Goal: Task Accomplishment & Management: Manage account settings

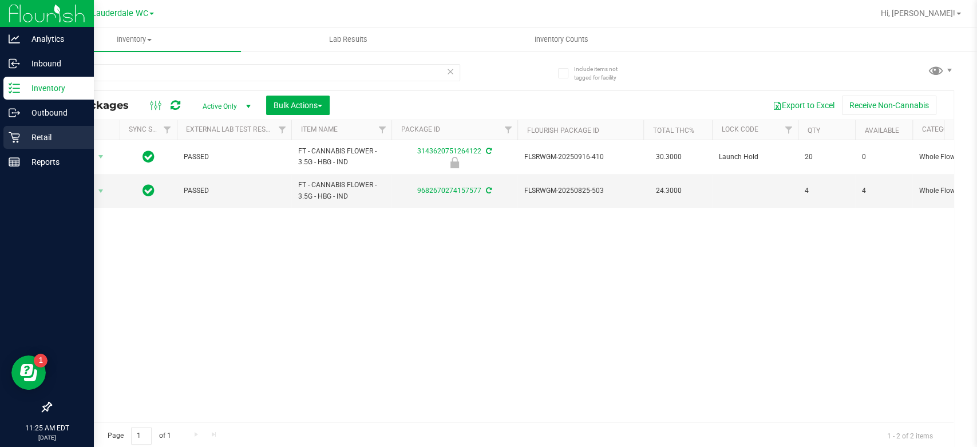
click at [18, 135] on icon at bounding box center [14, 137] width 11 height 11
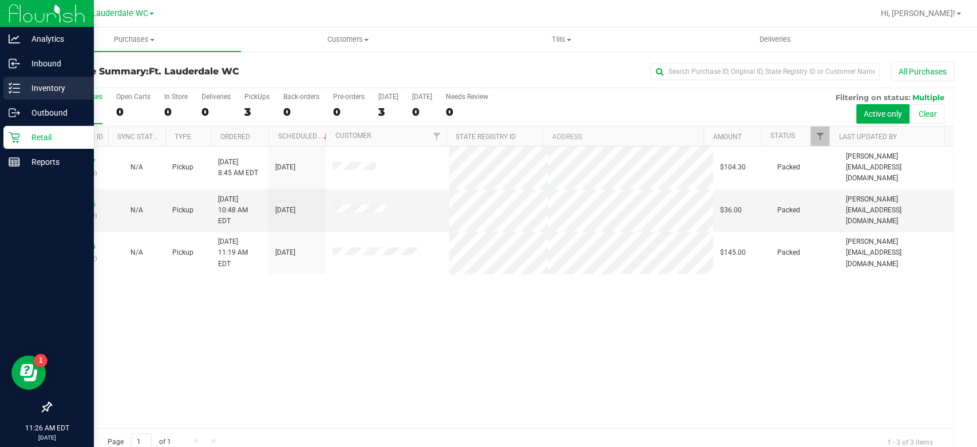
drag, startPoint x: 21, startPoint y: 91, endPoint x: 27, endPoint y: 88, distance: 7.4
click at [21, 92] on p "Inventory" at bounding box center [54, 88] width 69 height 14
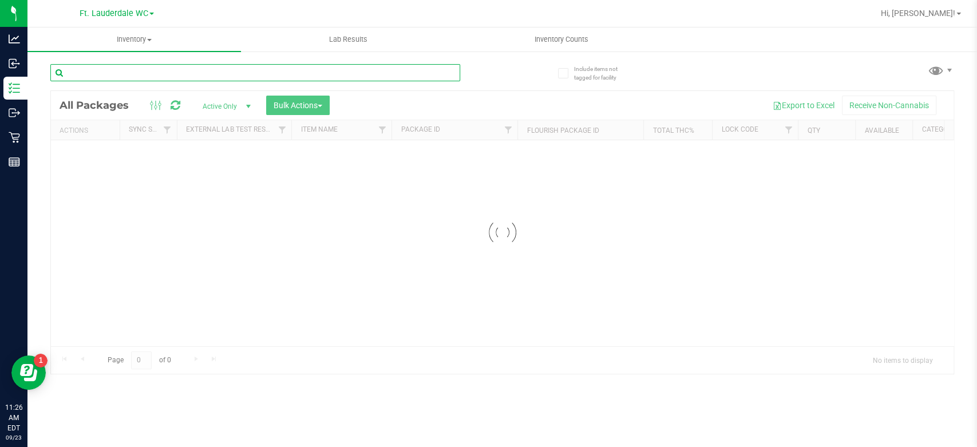
click at [159, 67] on input "text" at bounding box center [255, 72] width 410 height 17
paste input "SN250728DC1-0804"
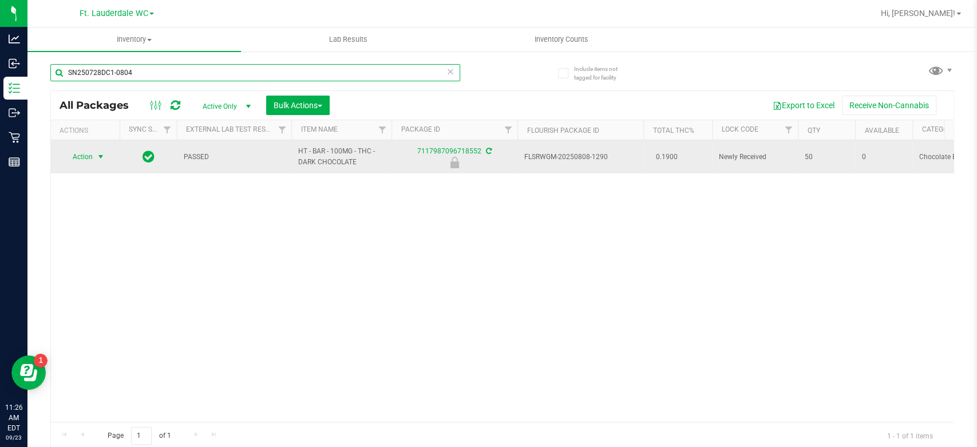
type input "SN250728DC1-0804"
click at [84, 157] on span "Action" at bounding box center [77, 157] width 31 height 16
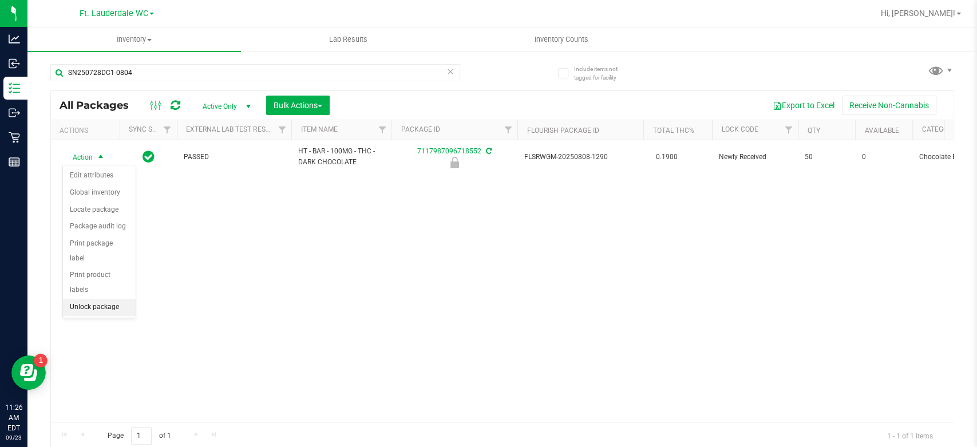
click at [78, 299] on li "Unlock package" at bounding box center [99, 307] width 73 height 17
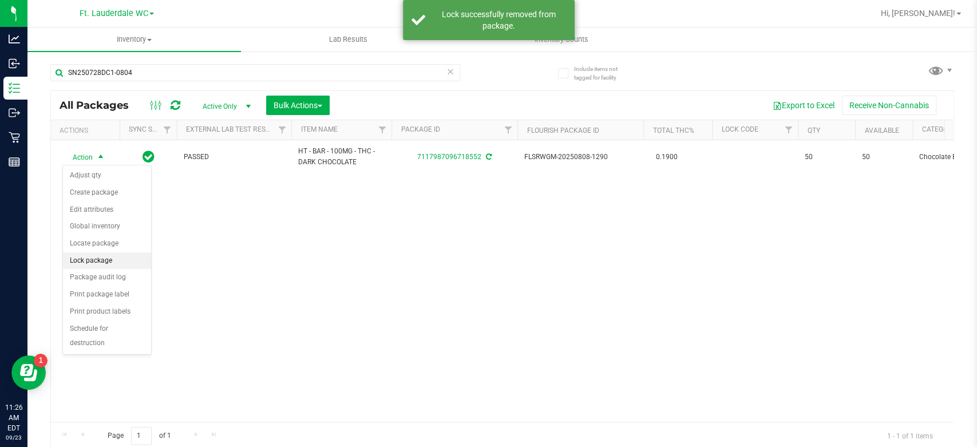
click at [92, 259] on li "Lock package" at bounding box center [107, 260] width 88 height 17
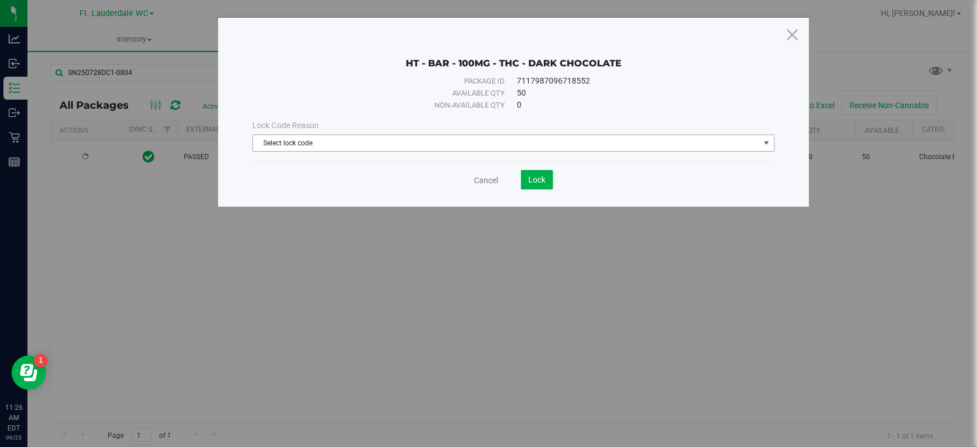
click at [450, 141] on span "Select lock code" at bounding box center [506, 143] width 506 height 16
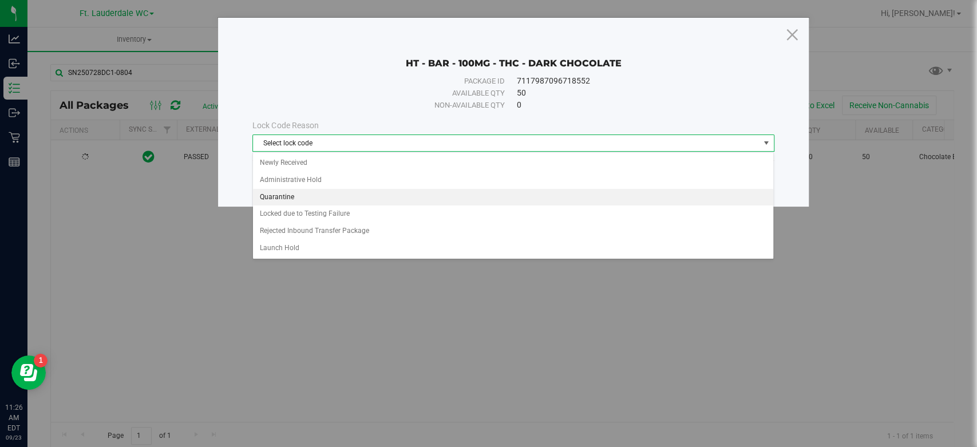
click at [346, 195] on li "Quarantine" at bounding box center [513, 197] width 520 height 17
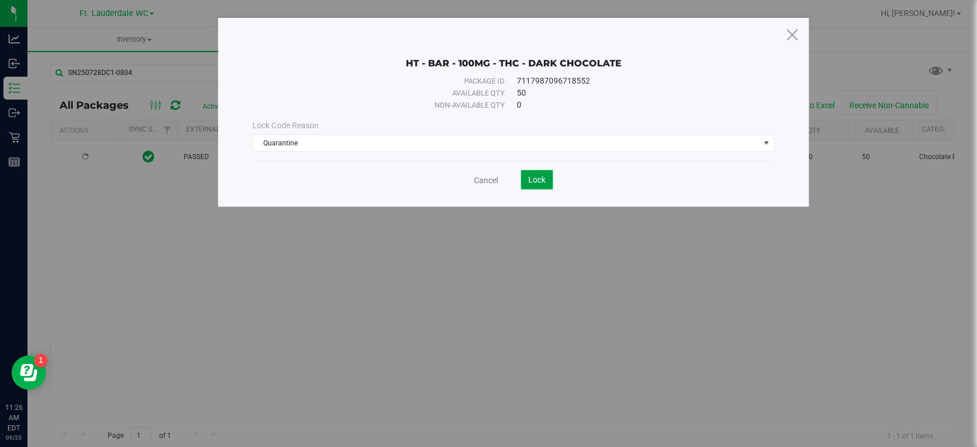
click at [530, 182] on span "Lock" at bounding box center [536, 179] width 17 height 9
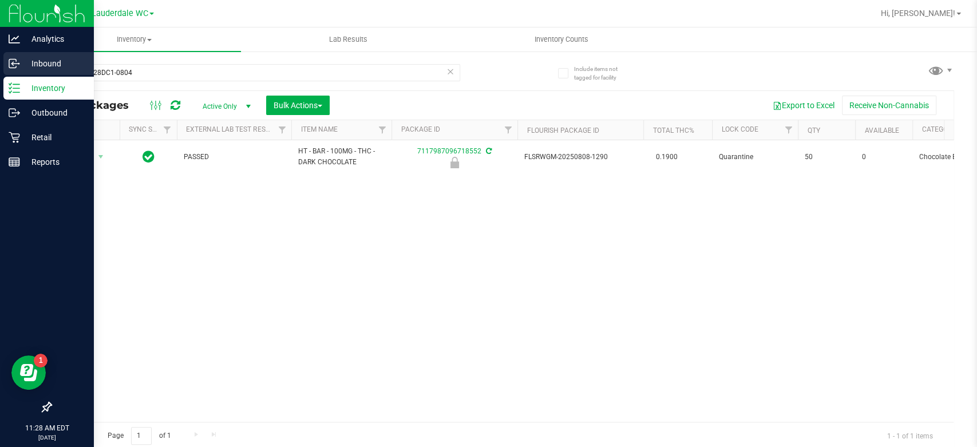
click at [26, 63] on p "Inbound" at bounding box center [54, 64] width 69 height 14
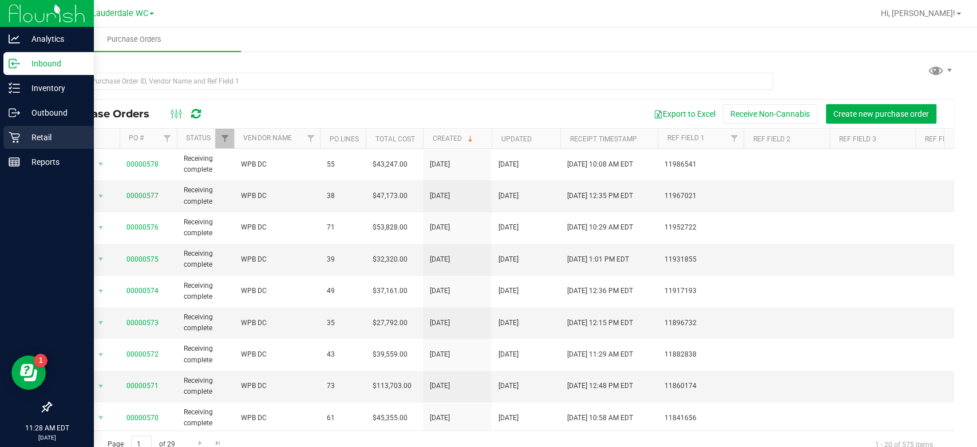
click at [10, 138] on icon at bounding box center [14, 137] width 11 height 11
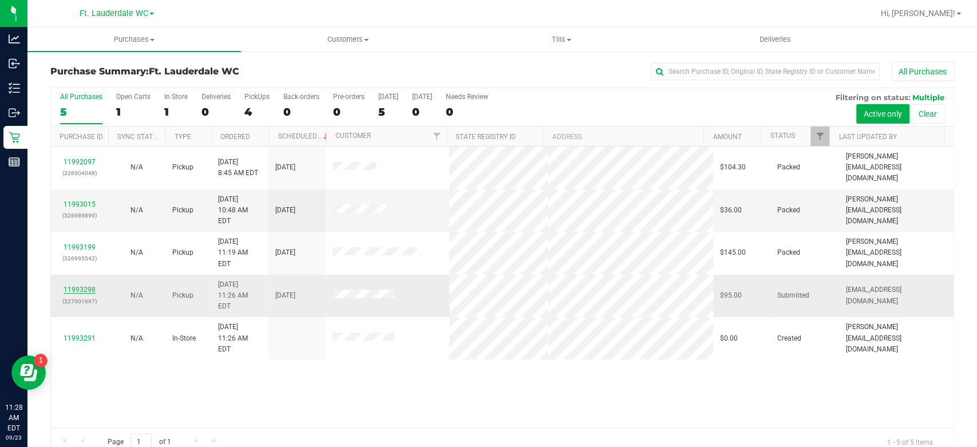
click at [91, 286] on link "11993298" at bounding box center [80, 290] width 32 height 8
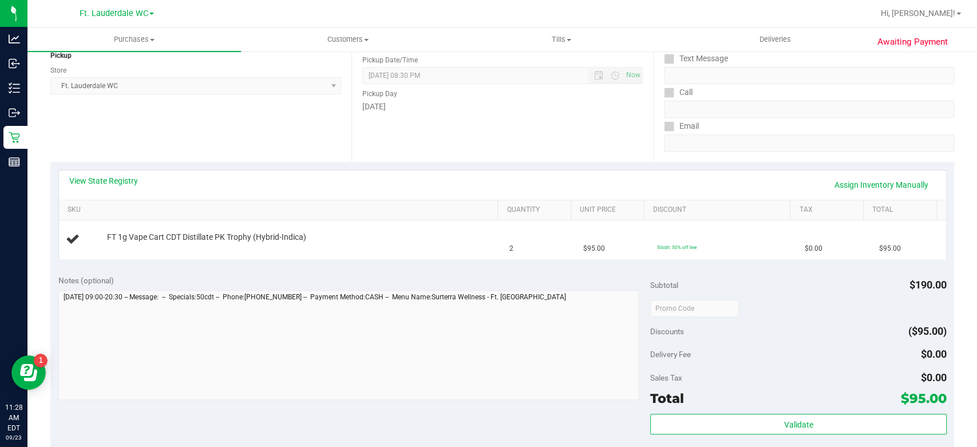
scroll to position [254, 0]
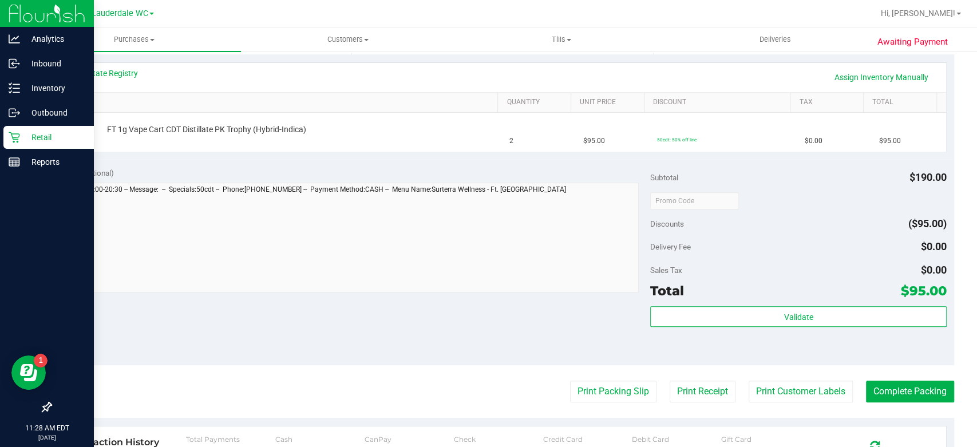
click at [22, 136] on p "Retail" at bounding box center [54, 137] width 69 height 14
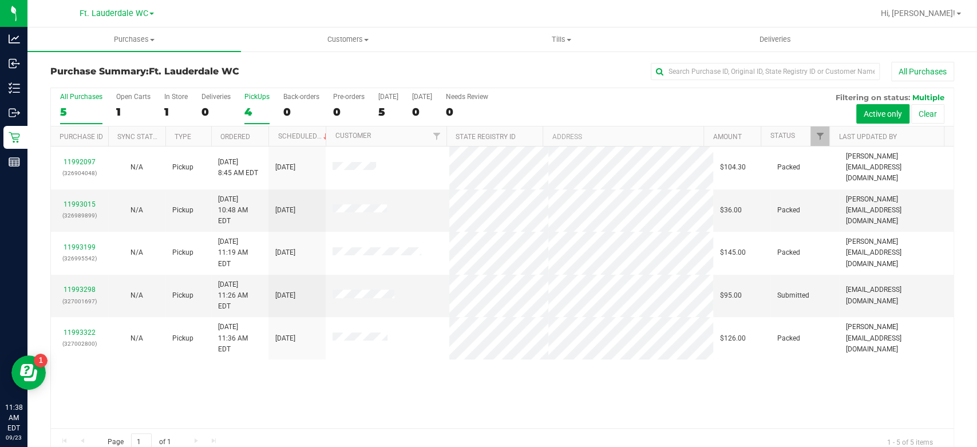
click at [251, 110] on div "4" at bounding box center [256, 111] width 25 height 13
click at [0, 0] on input "PickUps 4" at bounding box center [0, 0] width 0 height 0
